Goal: Task Accomplishment & Management: Complete application form

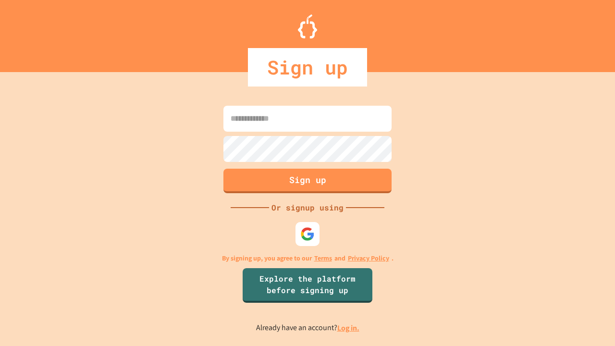
click at [349, 327] on link "Log in." at bounding box center [348, 328] width 22 height 10
